Goal: Task Accomplishment & Management: Use online tool/utility

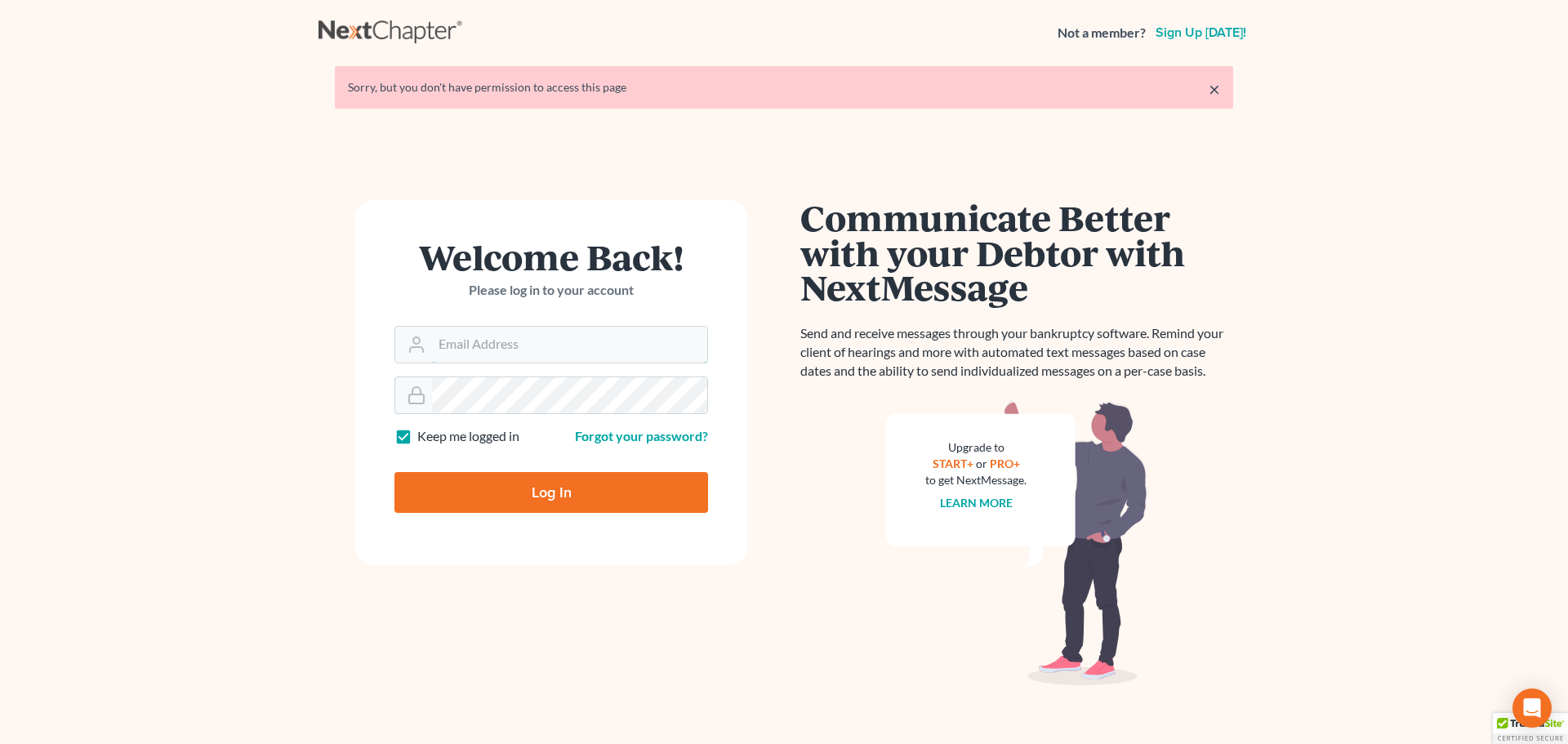
type input "[PERSON_NAME][EMAIL_ADDRESS][DOMAIN_NAME]"
click at [498, 491] on input "Log In" at bounding box center [551, 492] width 313 height 41
type input "Thinking..."
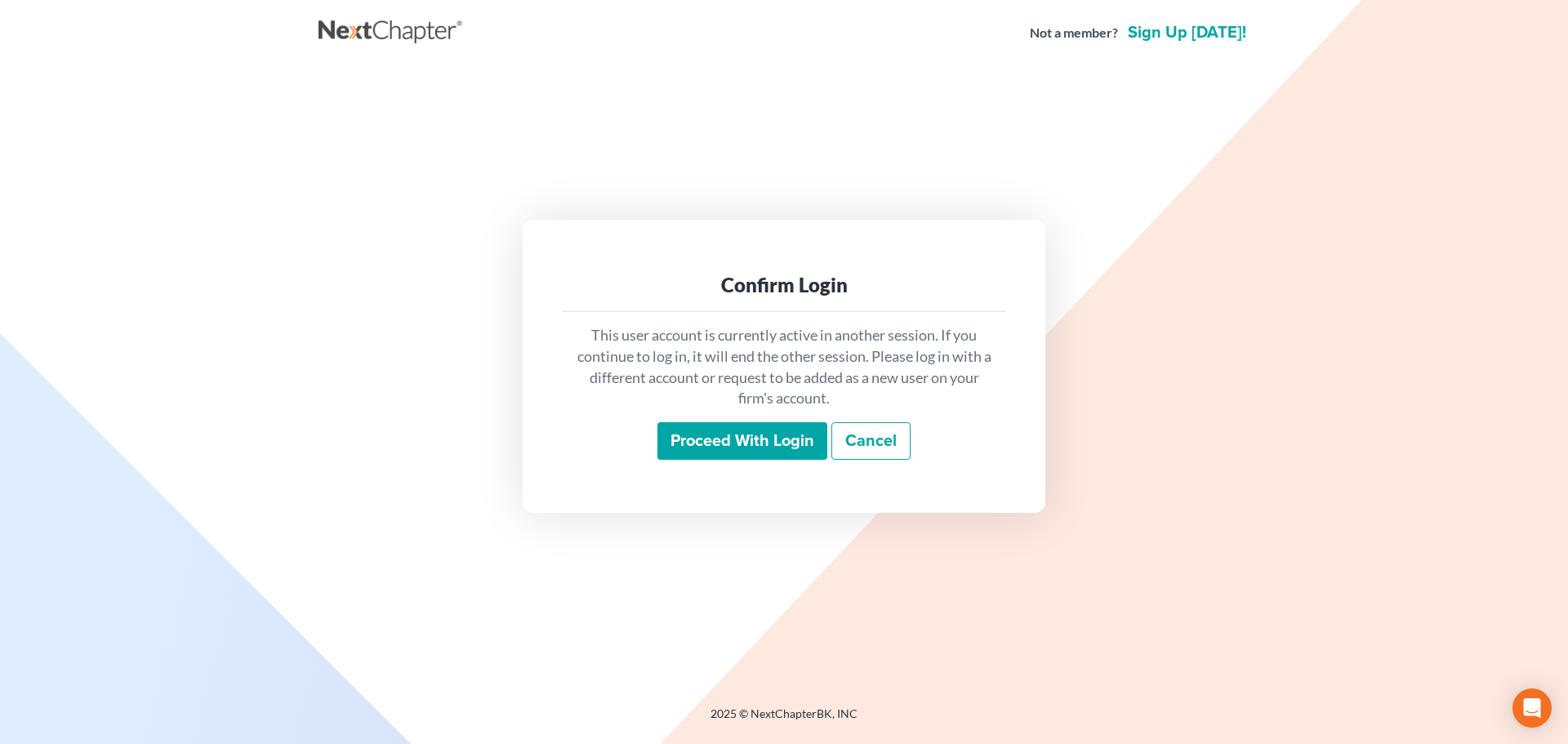
click at [698, 435] on input "Proceed with login" at bounding box center [742, 440] width 170 height 37
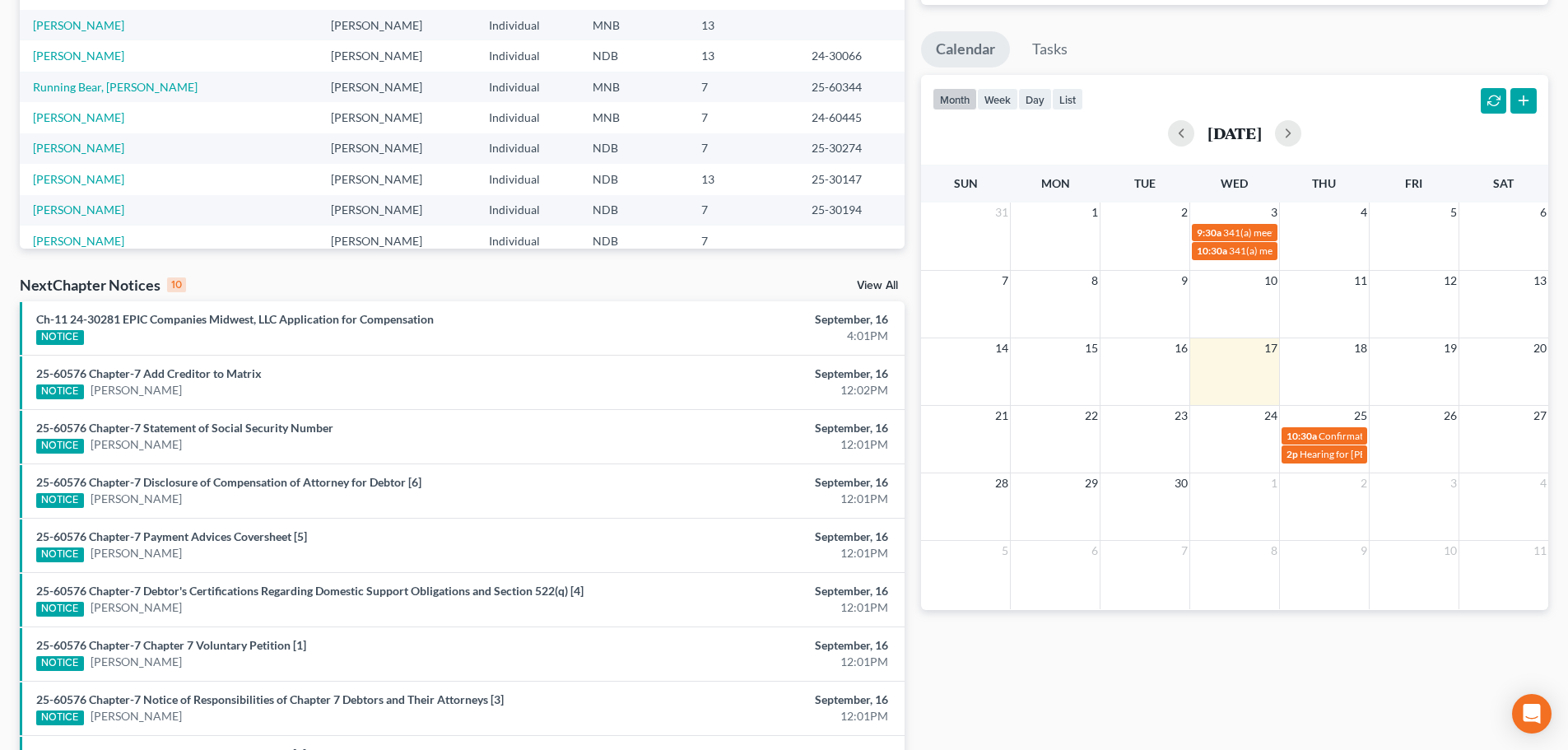
scroll to position [434, 0]
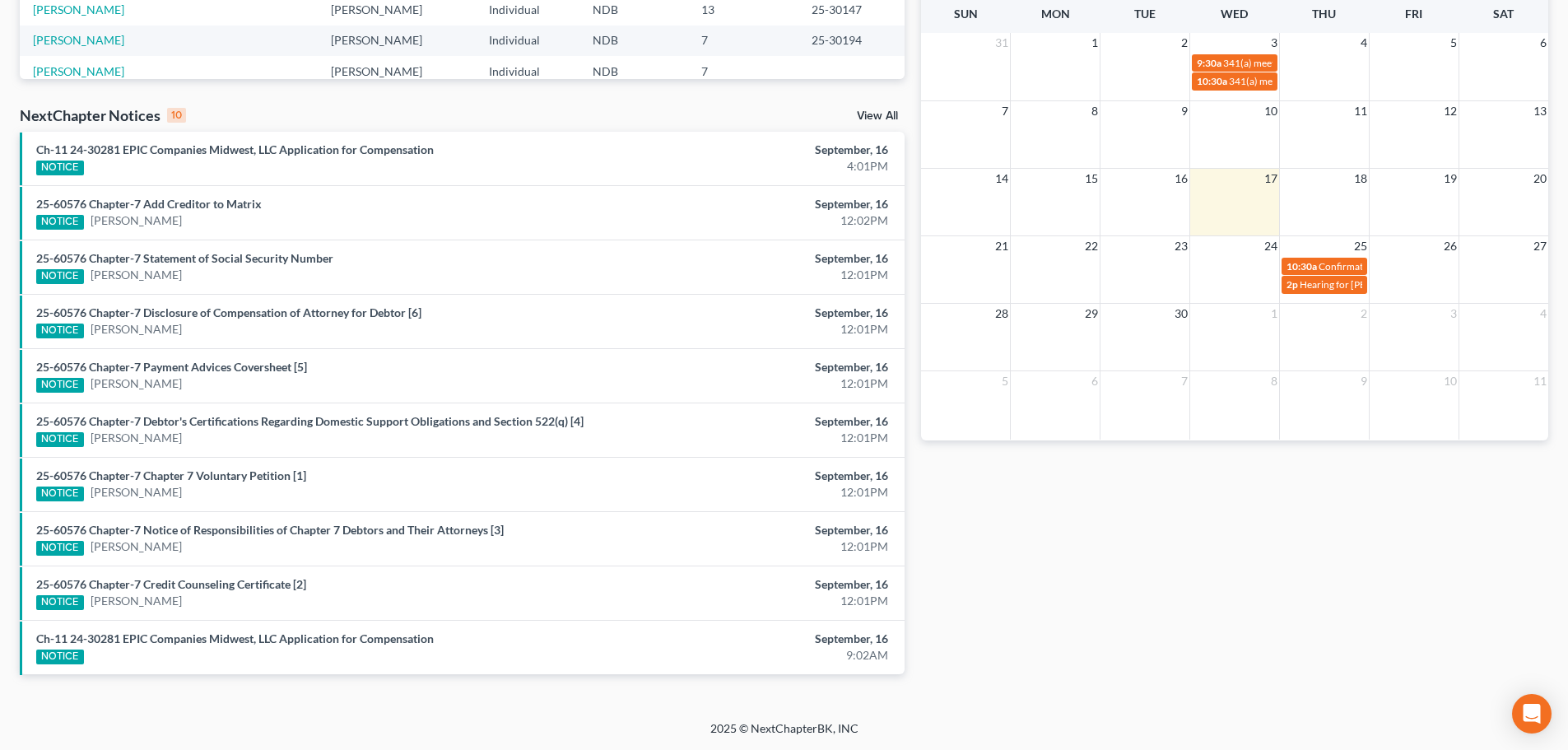
click at [875, 114] on link "View All" at bounding box center [877, 116] width 41 height 12
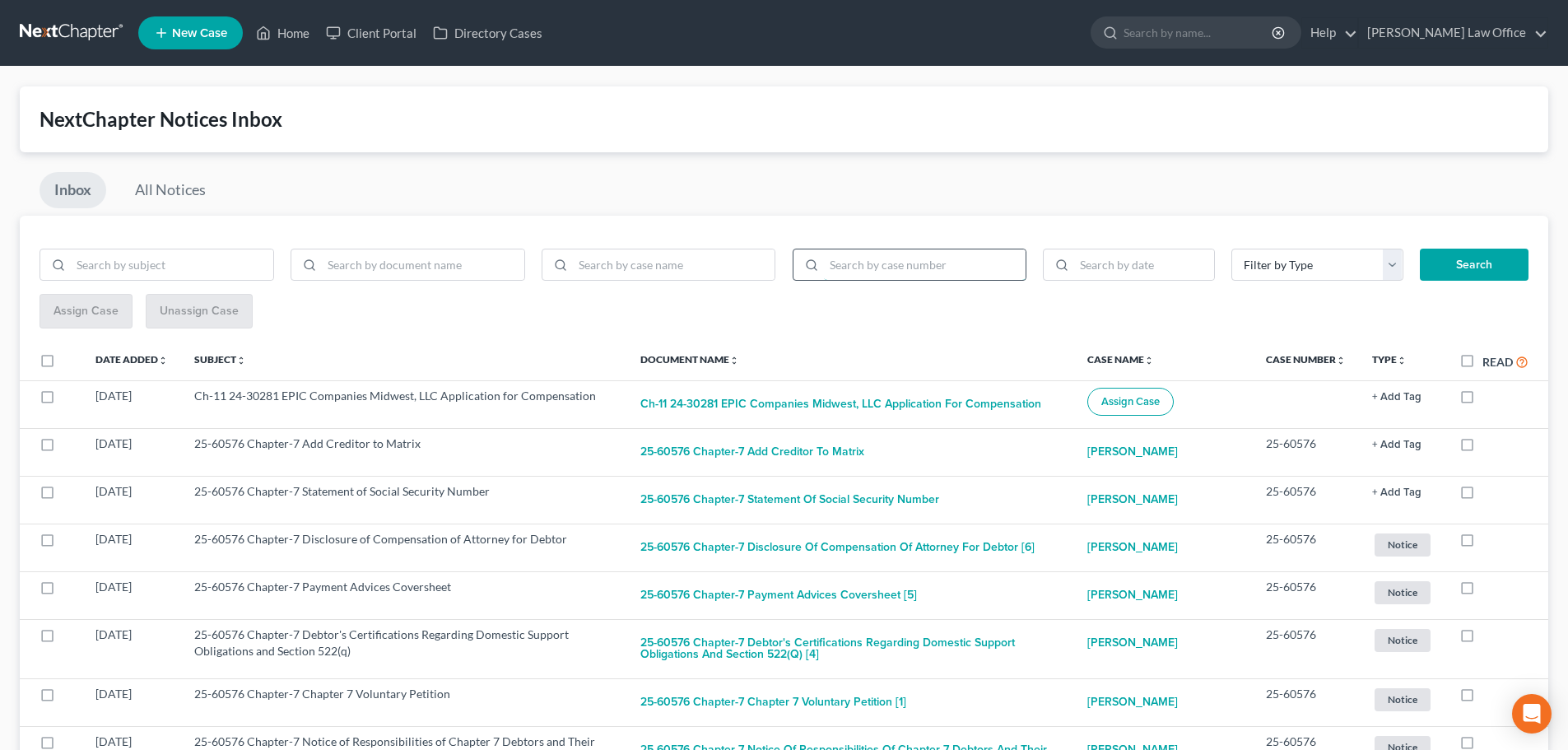
click at [926, 264] on input "search" at bounding box center [925, 265] width 202 height 31
drag, startPoint x: 886, startPoint y: 261, endPoint x: 789, endPoint y: 267, distance: 97.2
click at [789, 267] on div "35-" at bounding box center [910, 265] width 251 height 33
type input "25-60576"
click at [1481, 256] on button "Search" at bounding box center [1474, 265] width 109 height 33
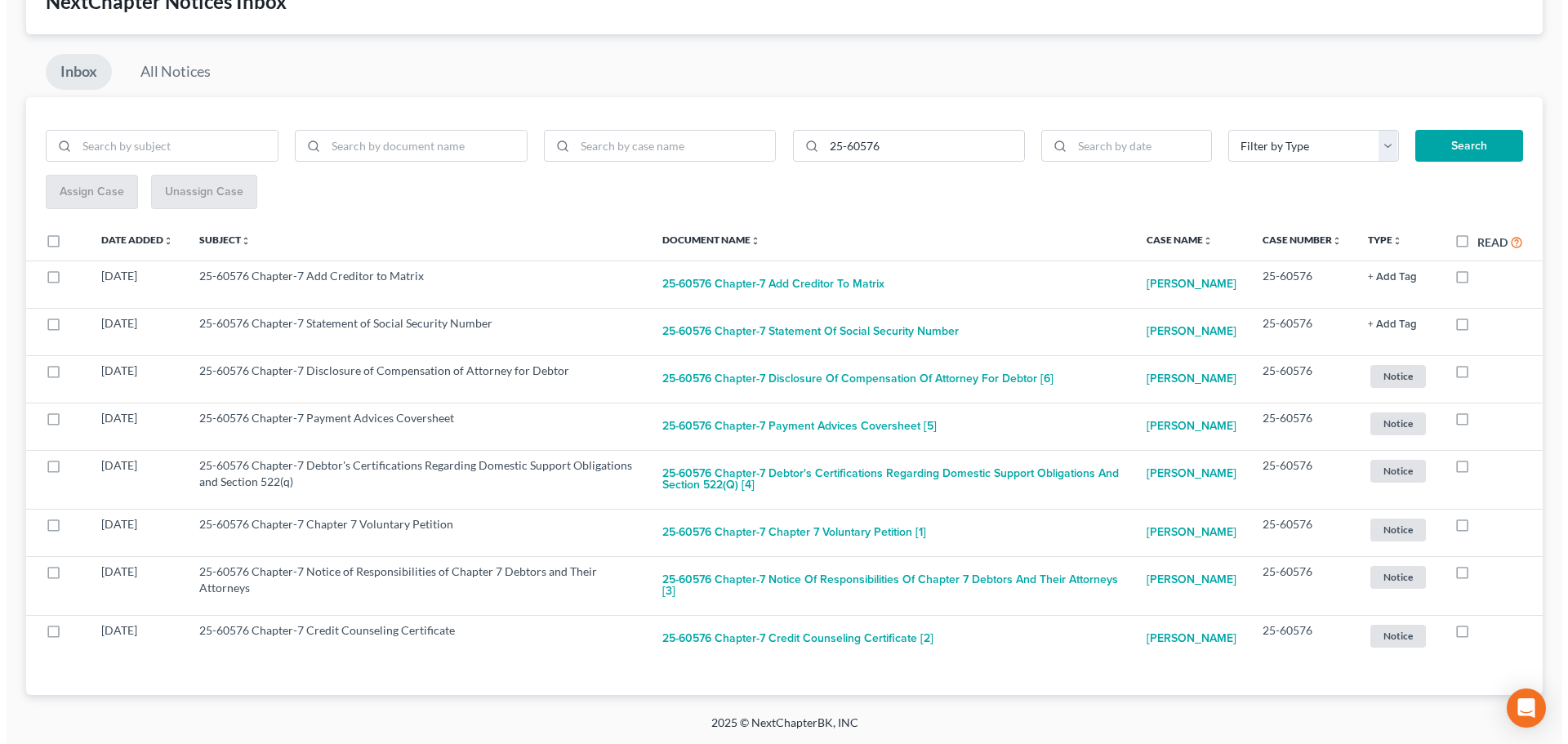
scroll to position [186, 0]
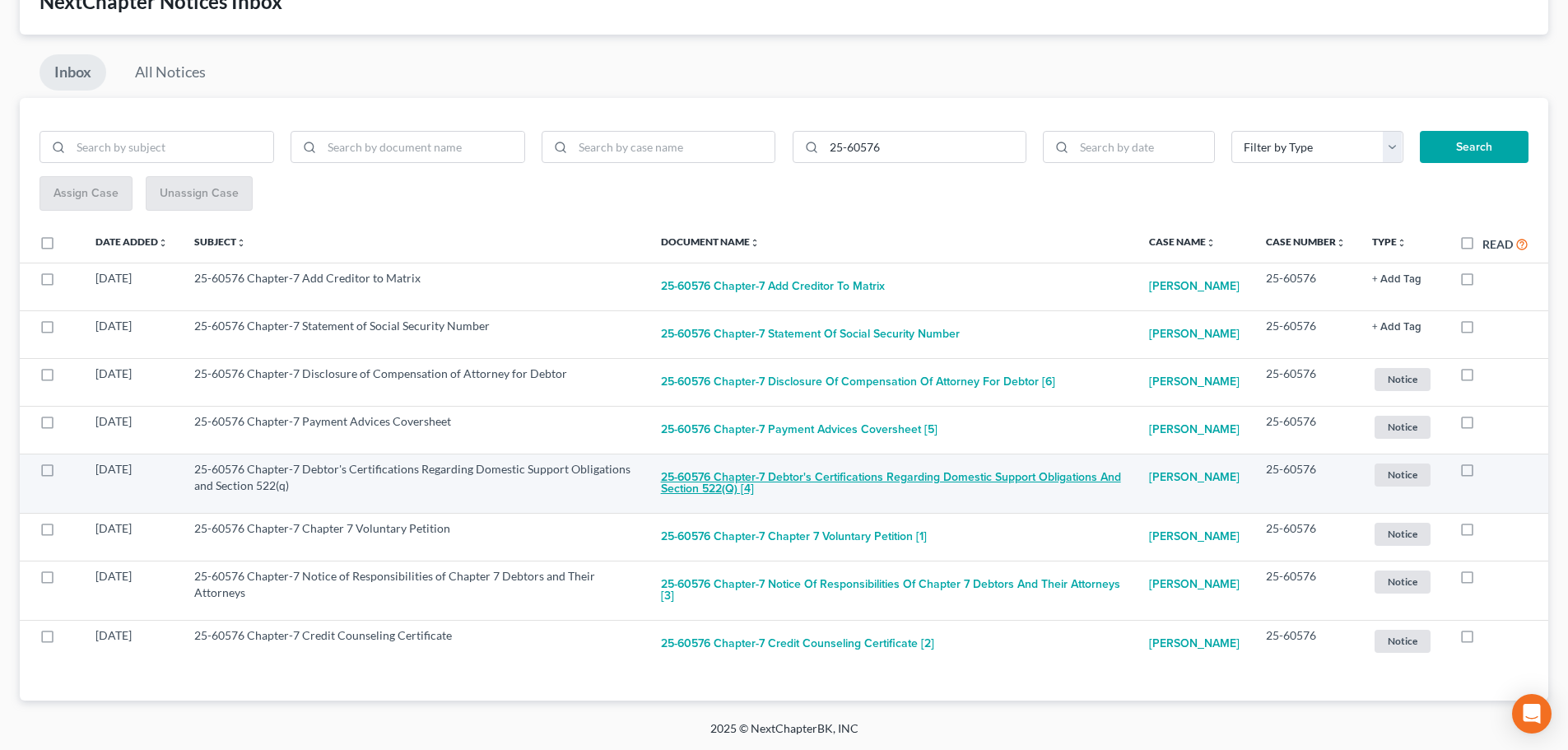
click at [839, 461] on button "25-60576 Chapter-7 Debtor's Certifications Regarding Domestic Support Obligatio…" at bounding box center [891, 483] width 462 height 44
checkbox input "true"
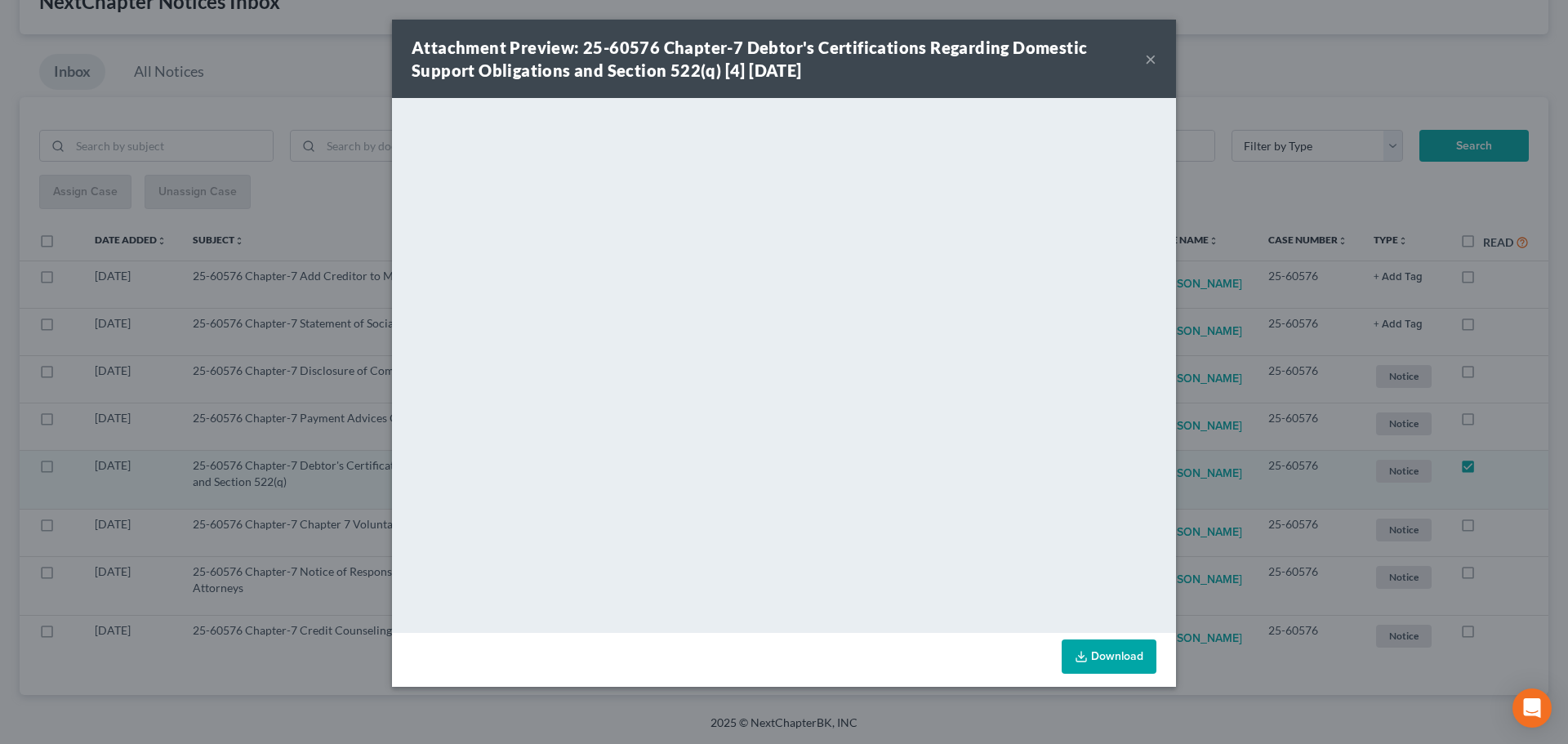
scroll to position [127, 0]
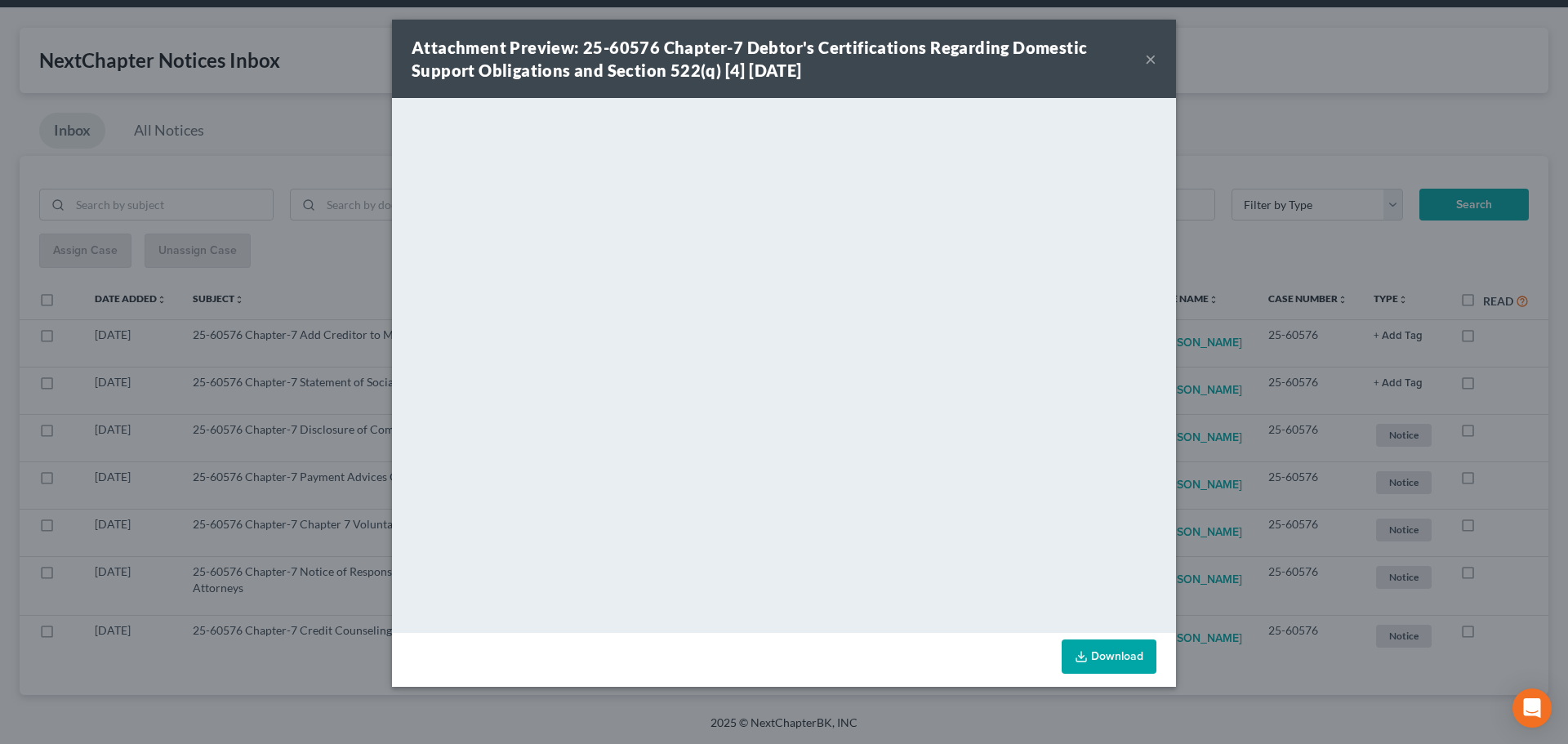
click at [1155, 60] on button "×" at bounding box center [1150, 59] width 12 height 20
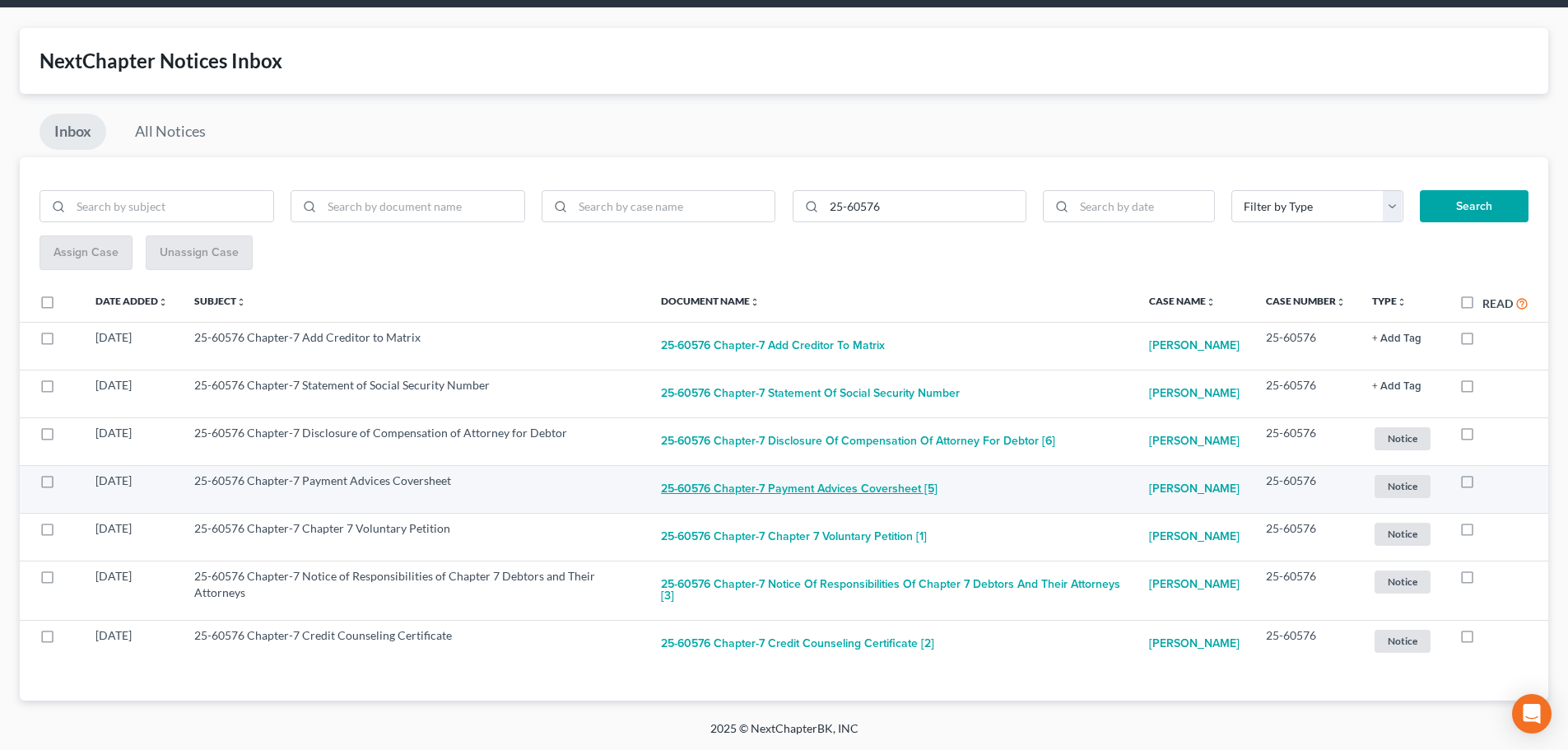
click at [808, 473] on button "25-60576 Chapter-7 Payment Advices Coversheet [5]" at bounding box center [799, 489] width 277 height 33
checkbox input "true"
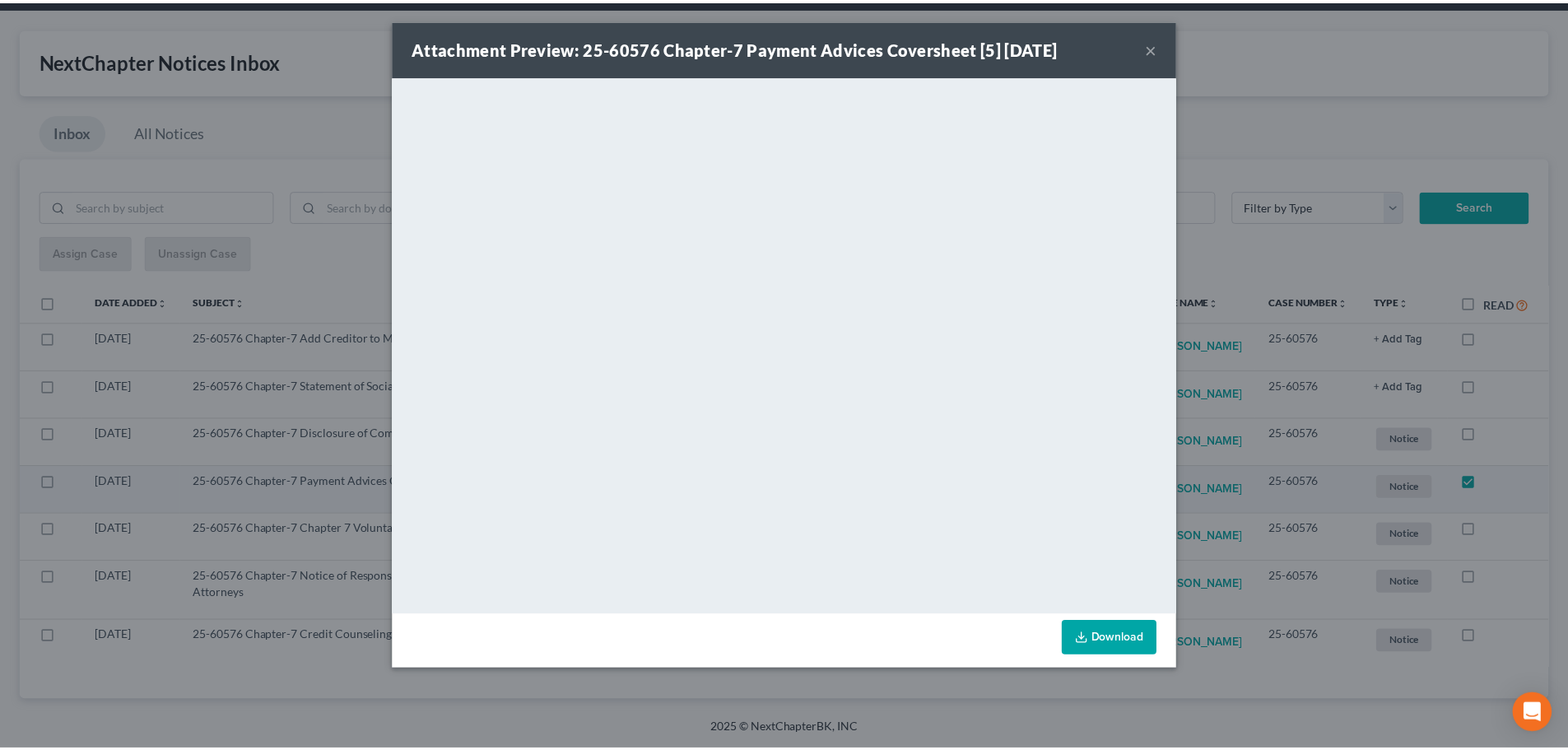
scroll to position [68, 0]
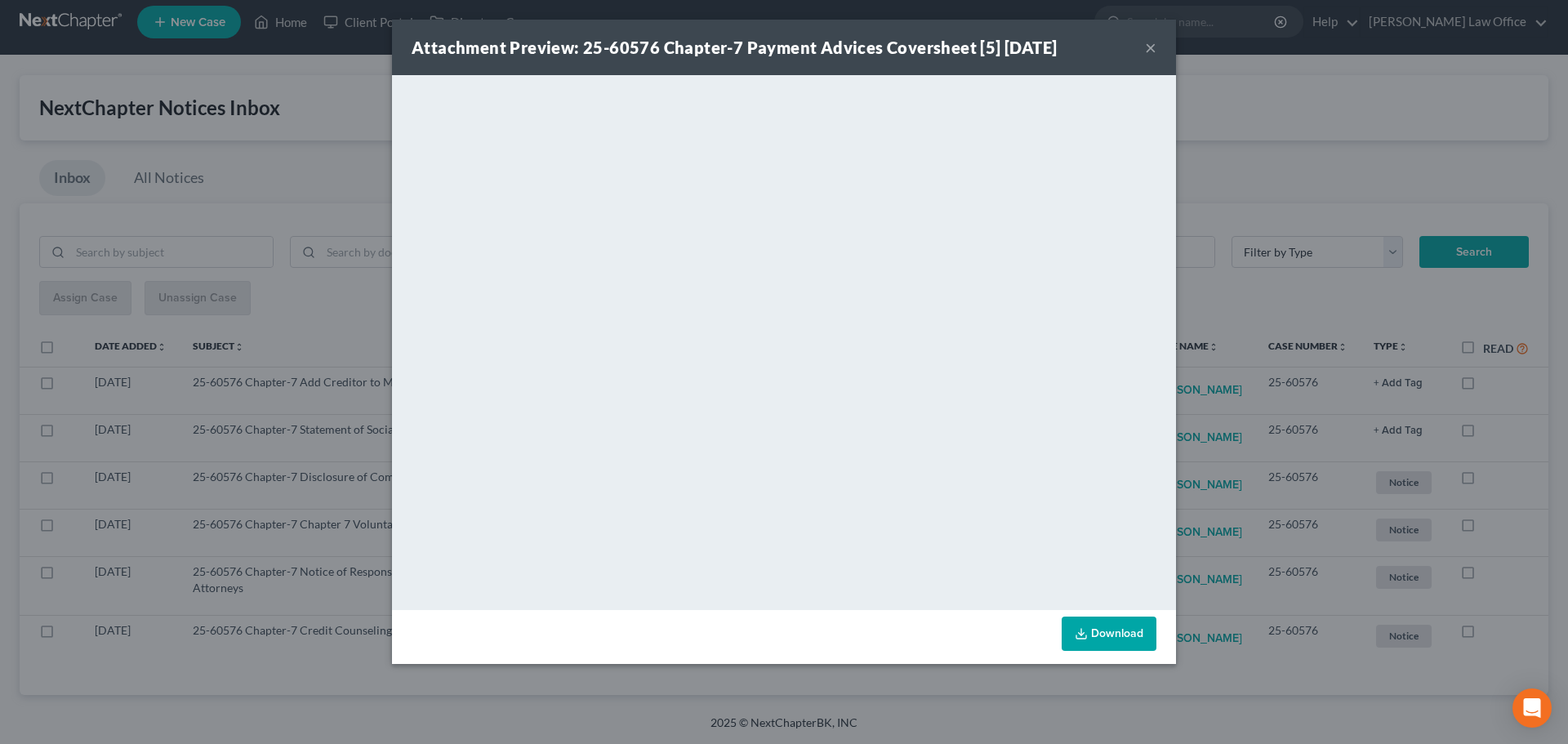
click at [1146, 48] on button "×" at bounding box center [1150, 47] width 12 height 20
